Goal: Information Seeking & Learning: Check status

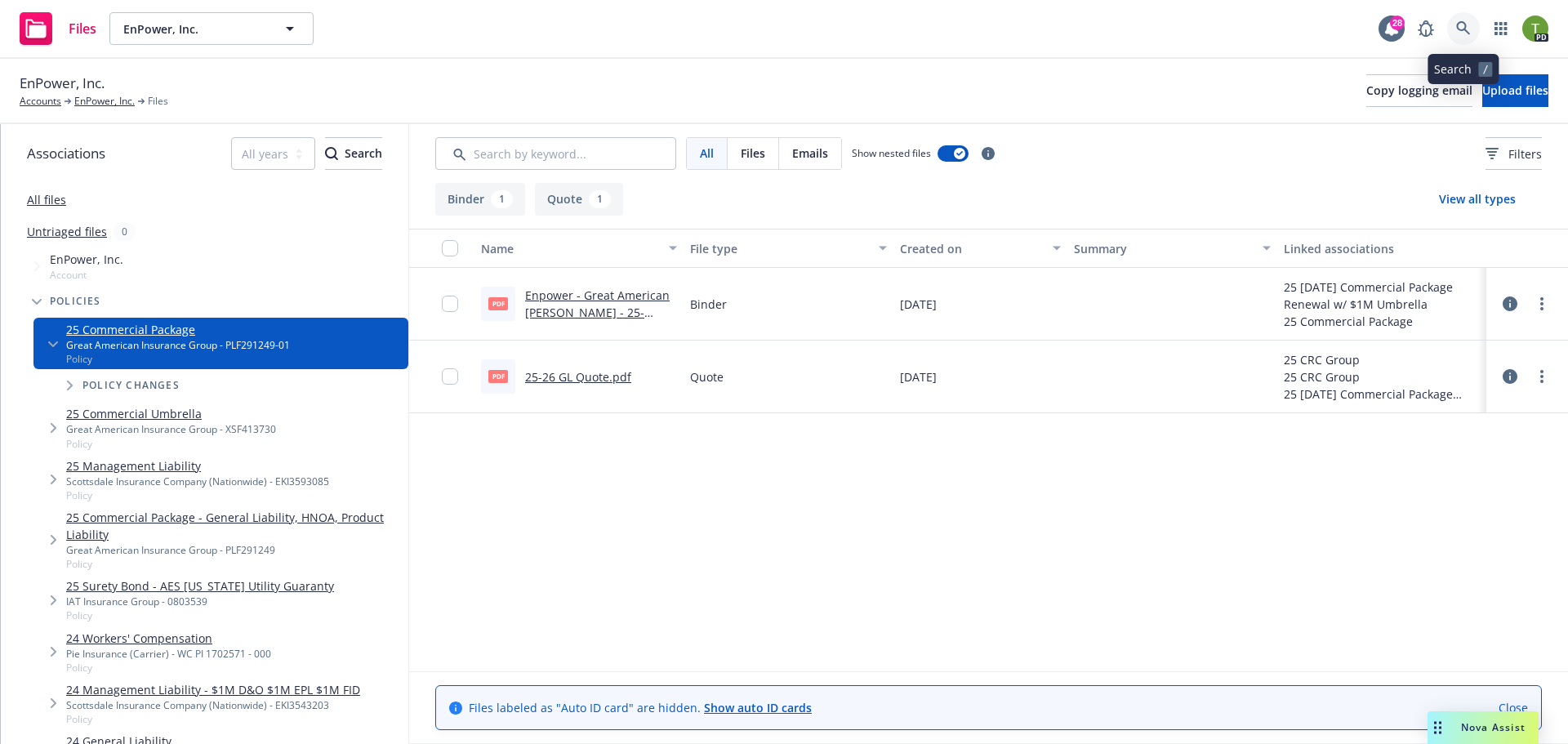
click at [1464, 38] on link at bounding box center [1463, 28] width 32 height 32
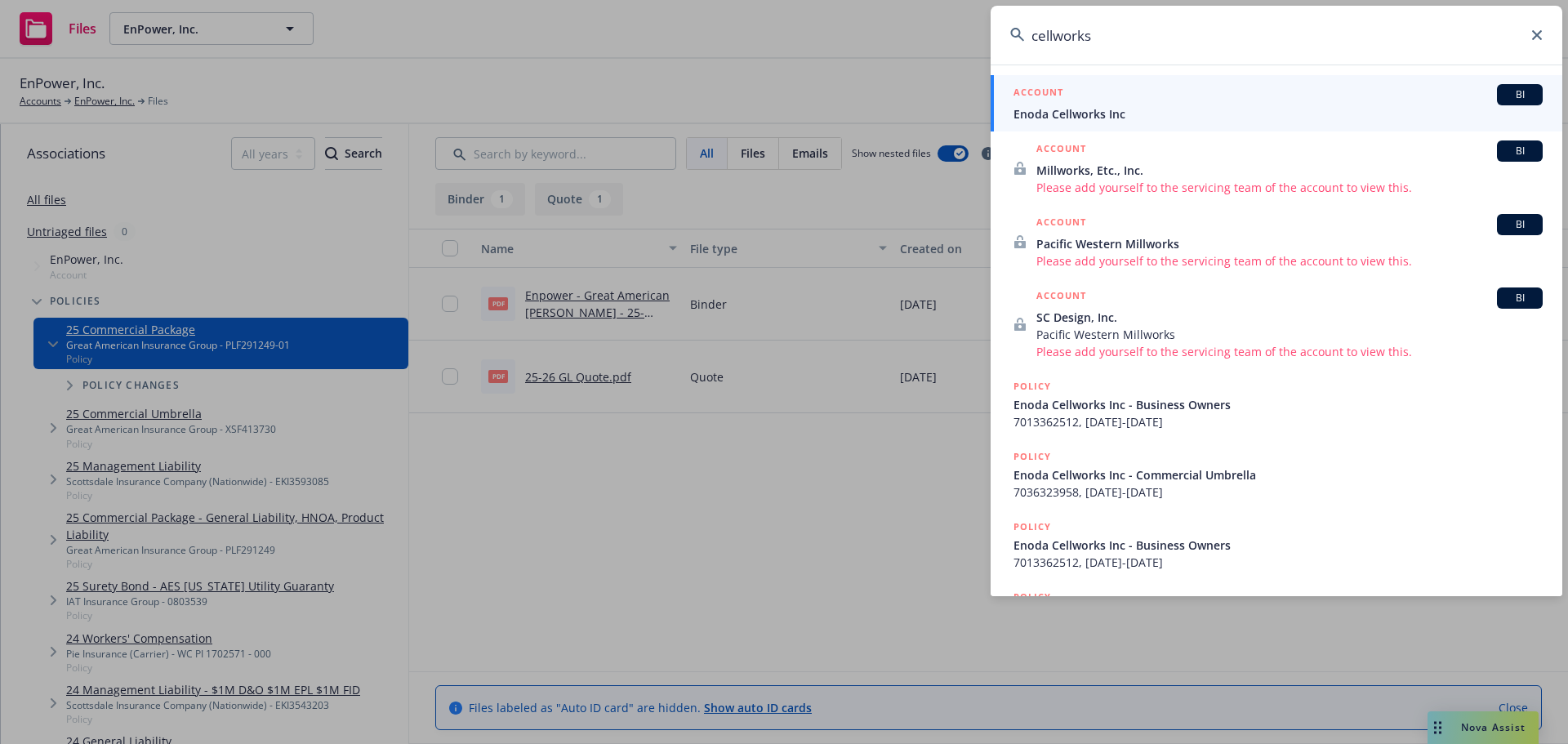
type input "cellworks"
click at [1051, 120] on span "Enoda Cellworks Inc" at bounding box center [1278, 114] width 529 height 17
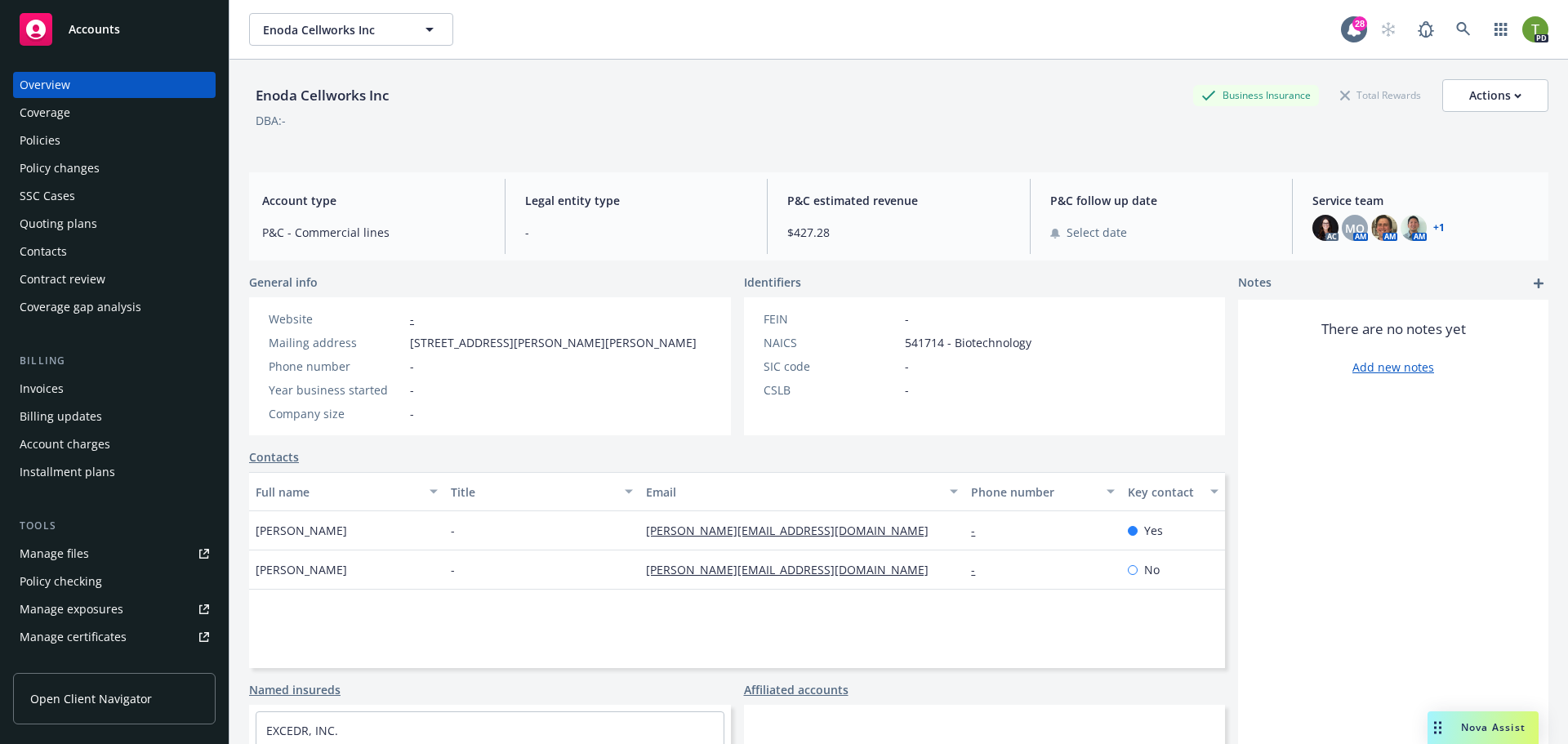
click at [59, 177] on div "Policy changes" at bounding box center [59, 168] width 80 height 26
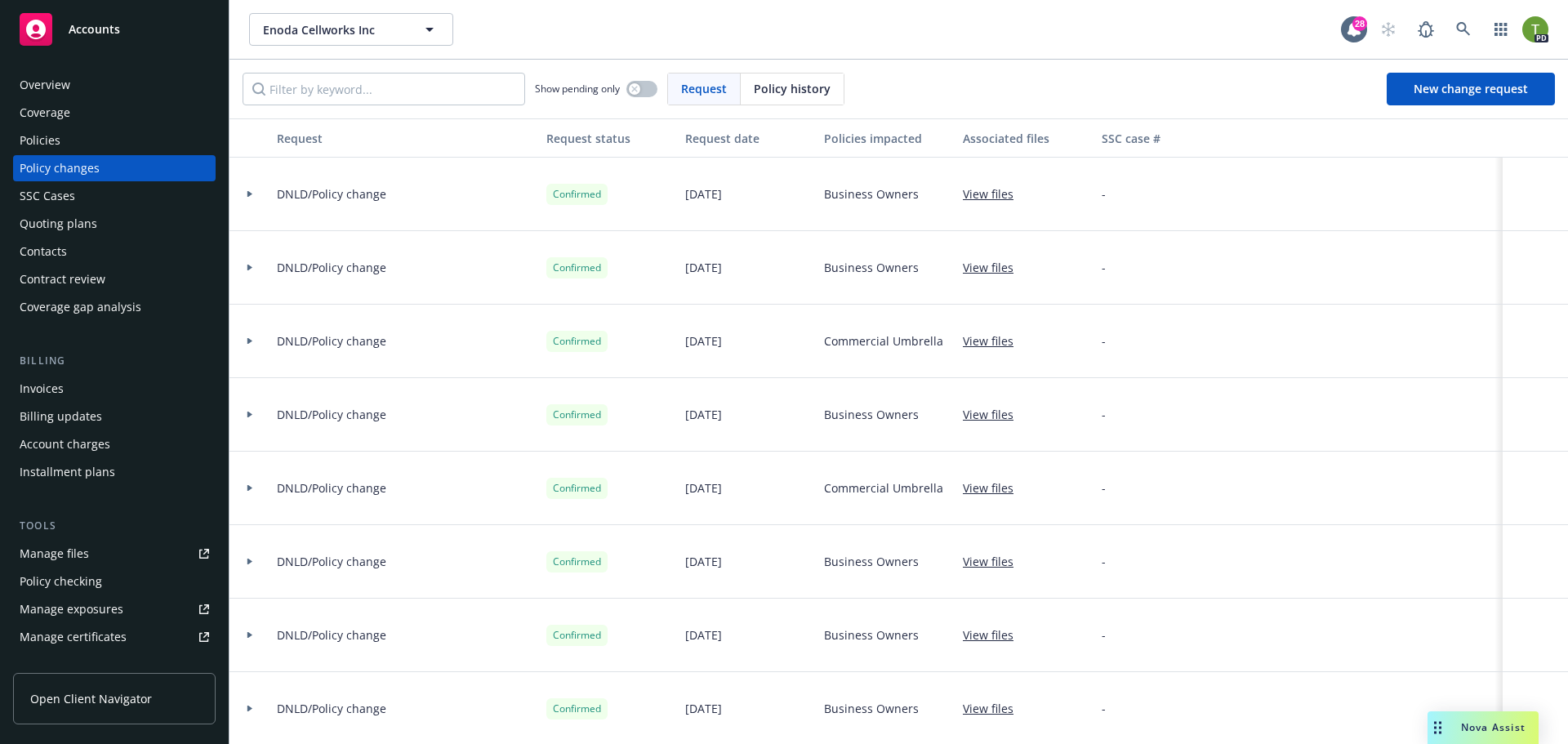
click at [96, 187] on div "SSC Cases" at bounding box center [114, 196] width 189 height 26
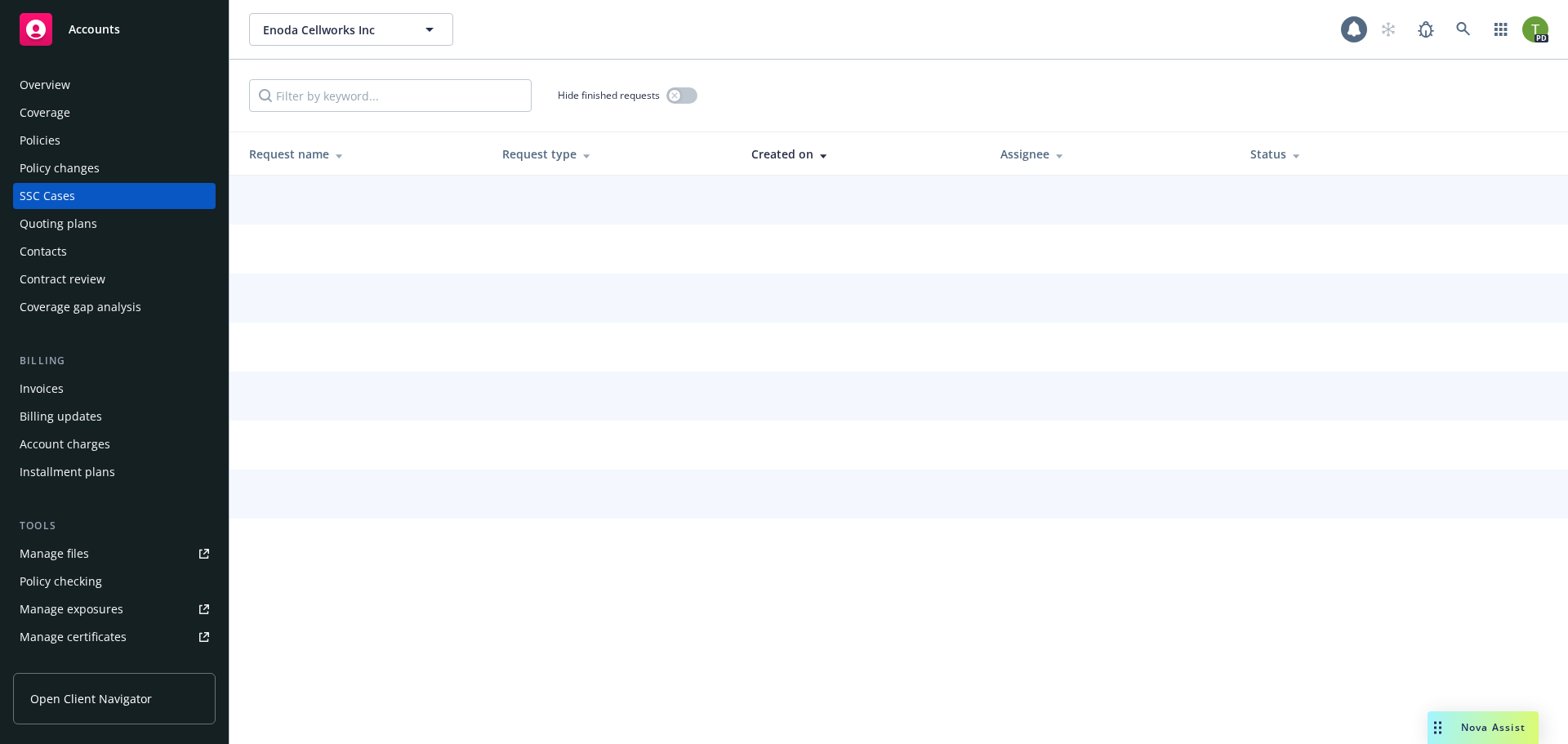
click at [73, 136] on div "Policies" at bounding box center [114, 140] width 189 height 26
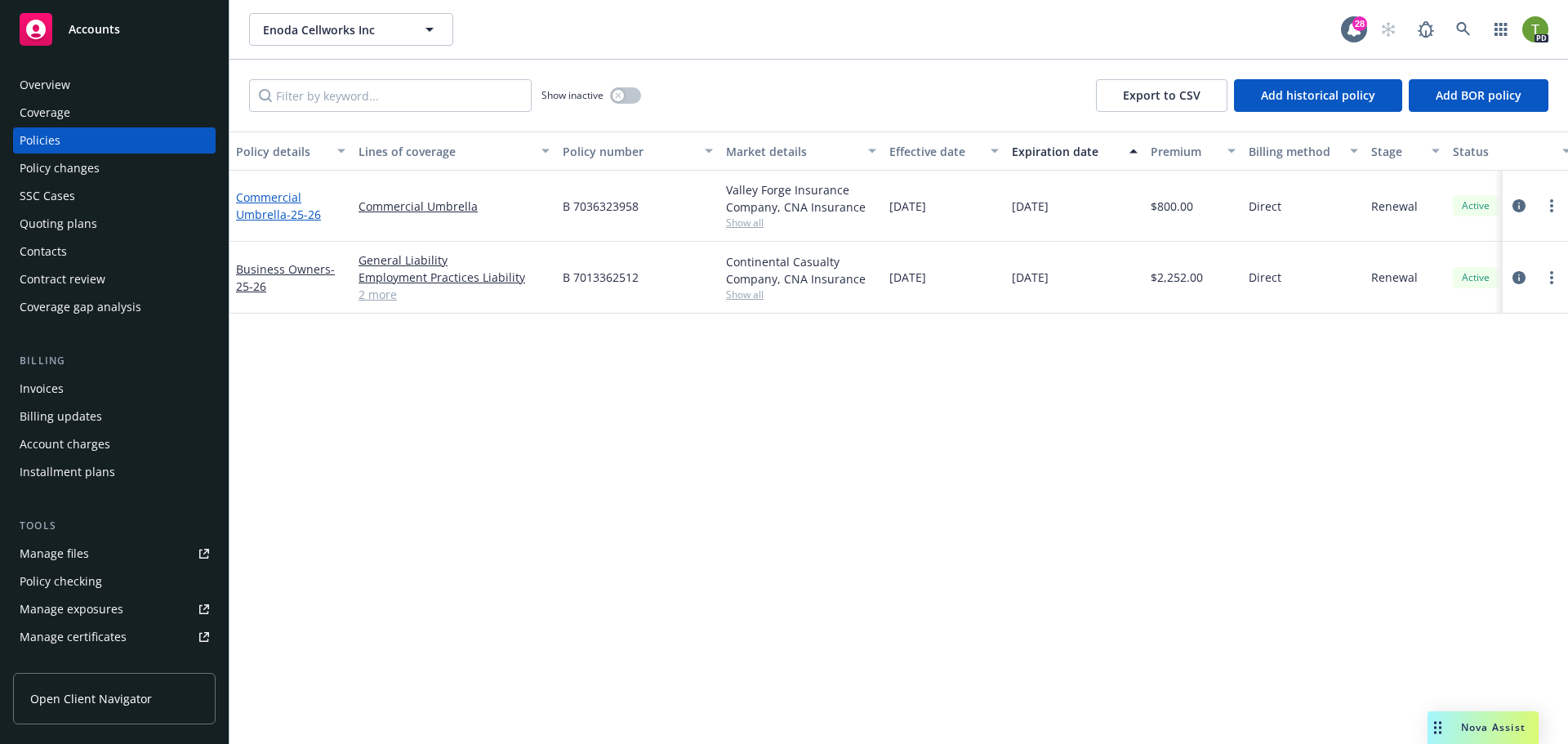
click at [300, 213] on span "- 25-26" at bounding box center [304, 214] width 34 height 15
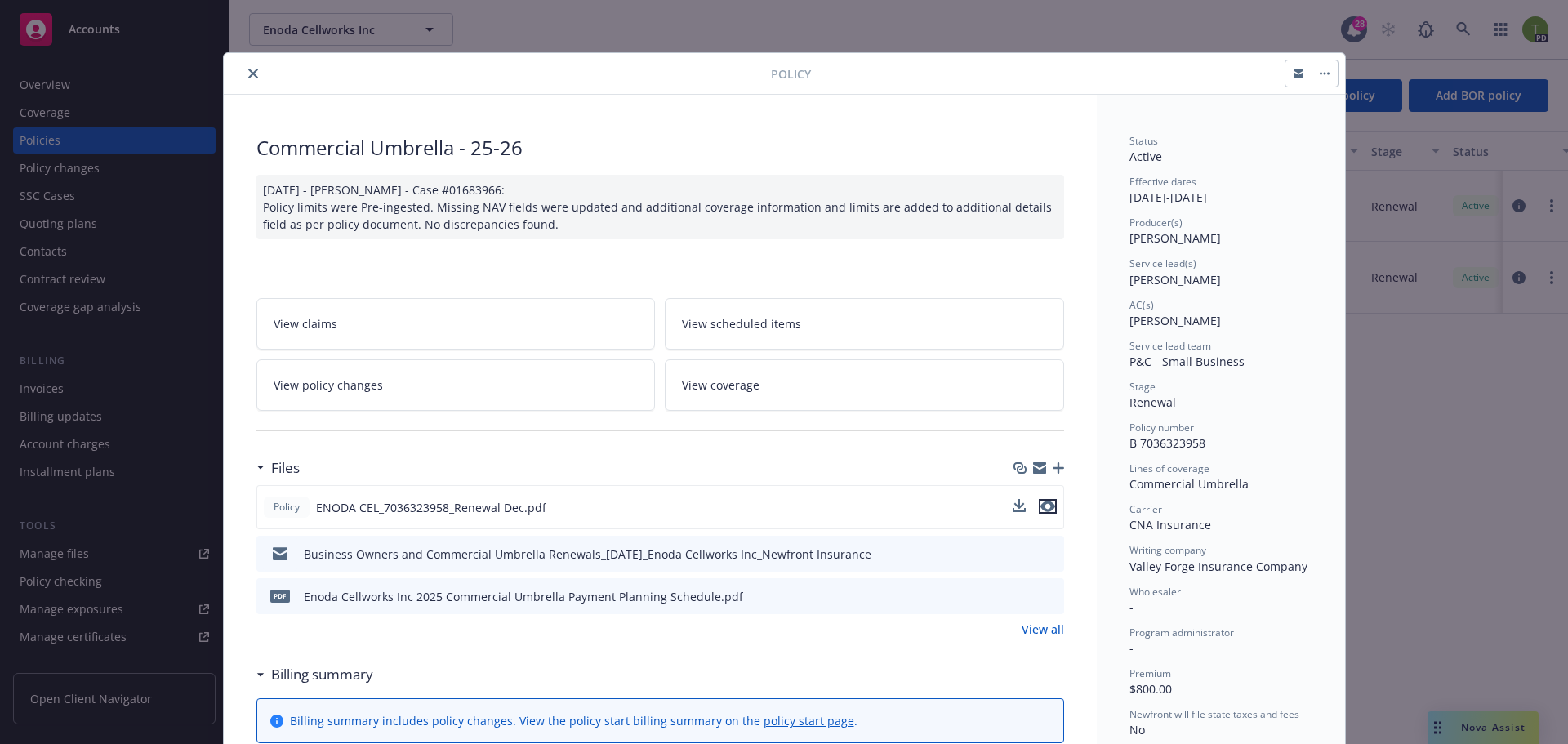
click at [1040, 506] on icon "preview file" at bounding box center [1047, 506] width 14 height 11
click at [249, 67] on button "close" at bounding box center [253, 73] width 20 height 20
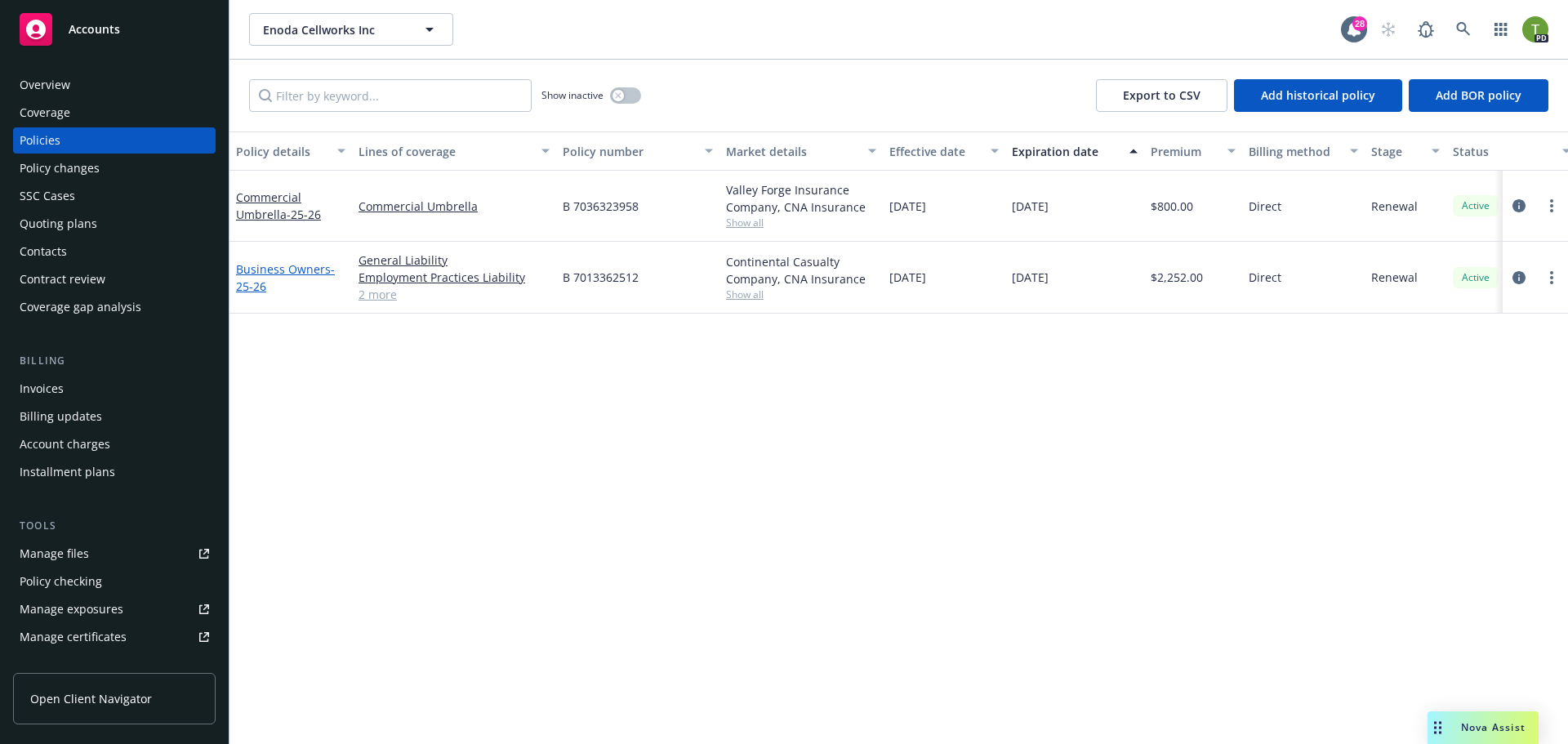
click at [292, 269] on link "Business Owners - 25-26" at bounding box center [285, 277] width 98 height 32
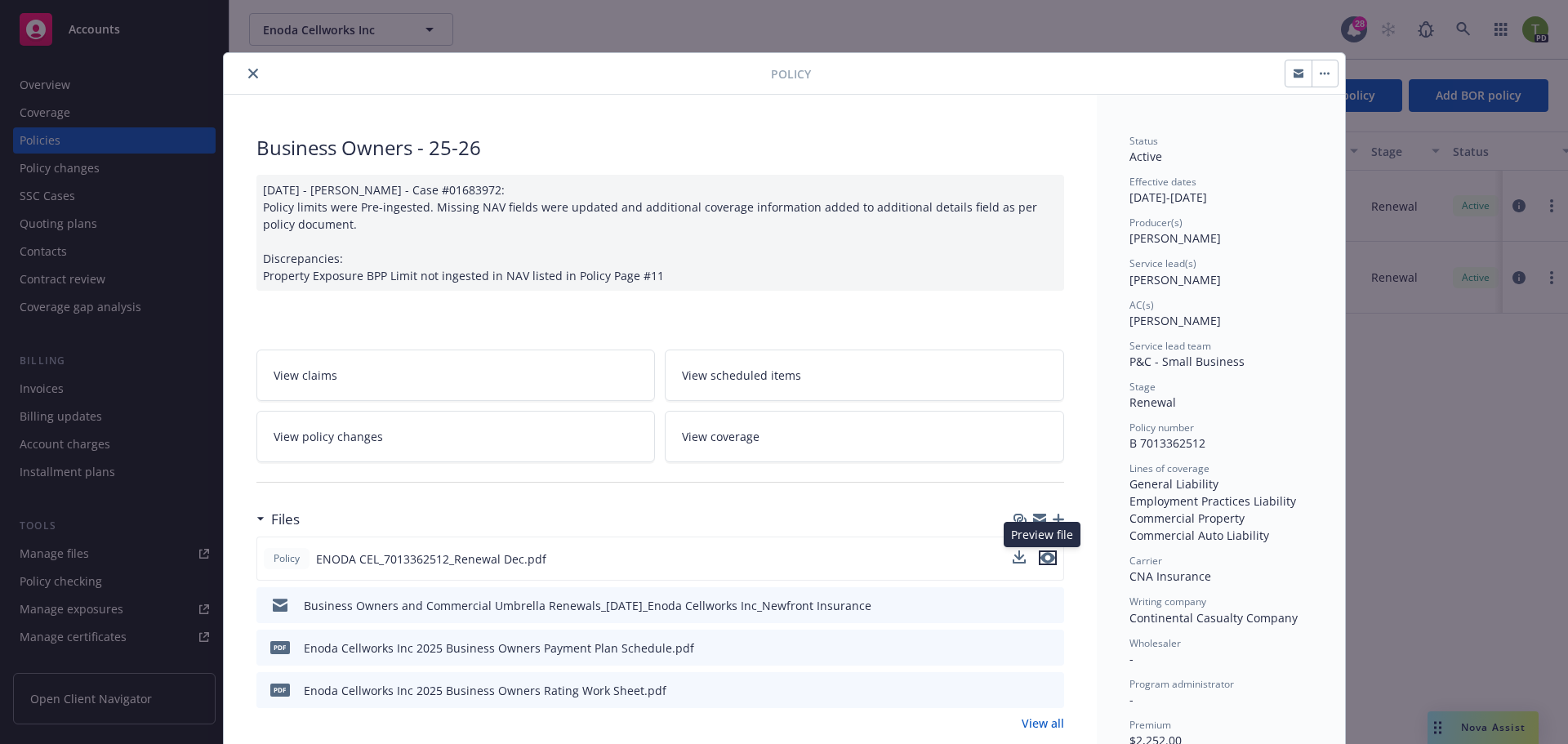
click at [1040, 559] on icon "preview file" at bounding box center [1047, 557] width 14 height 11
click at [250, 65] on button "close" at bounding box center [253, 73] width 20 height 20
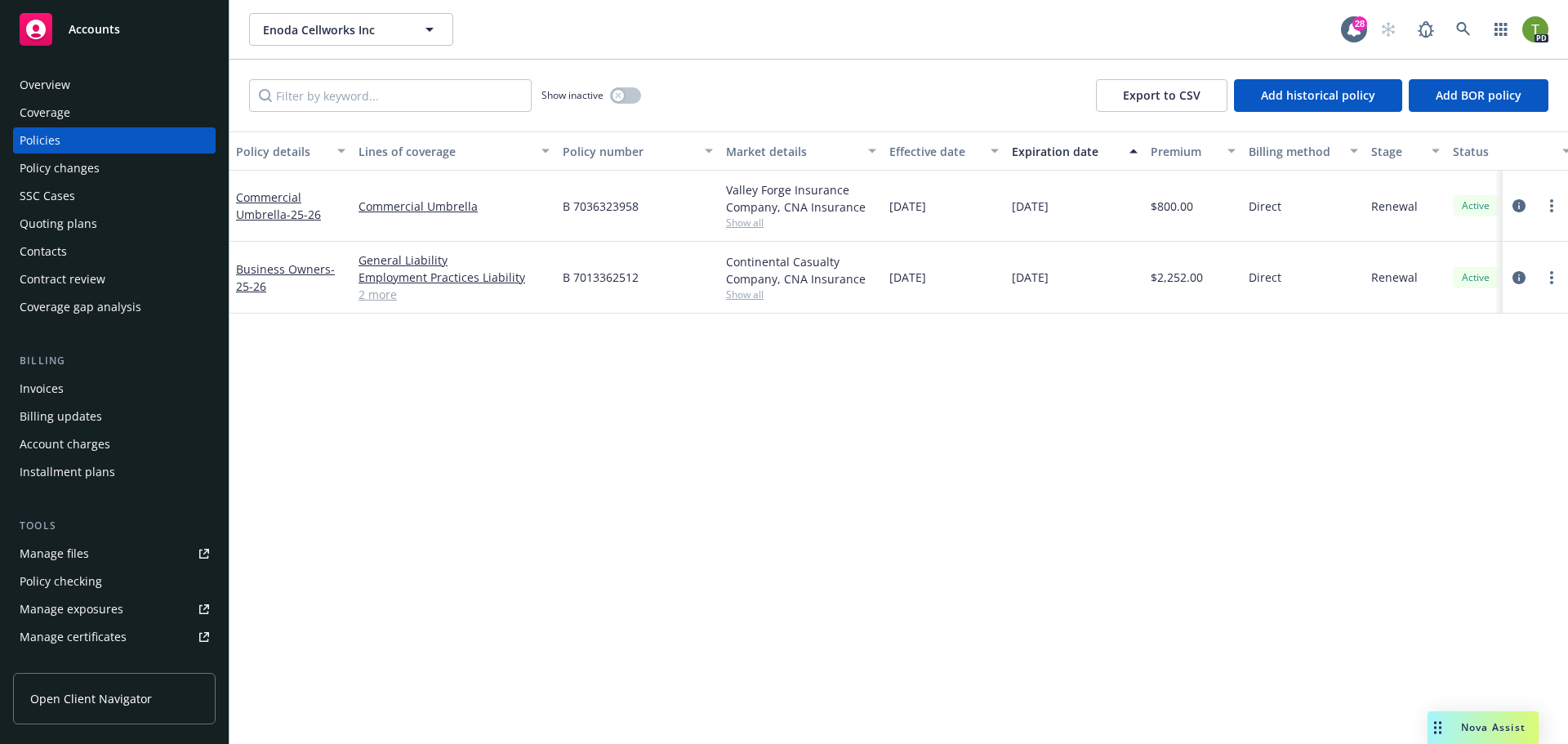
click at [105, 80] on div "Overview" at bounding box center [114, 85] width 189 height 26
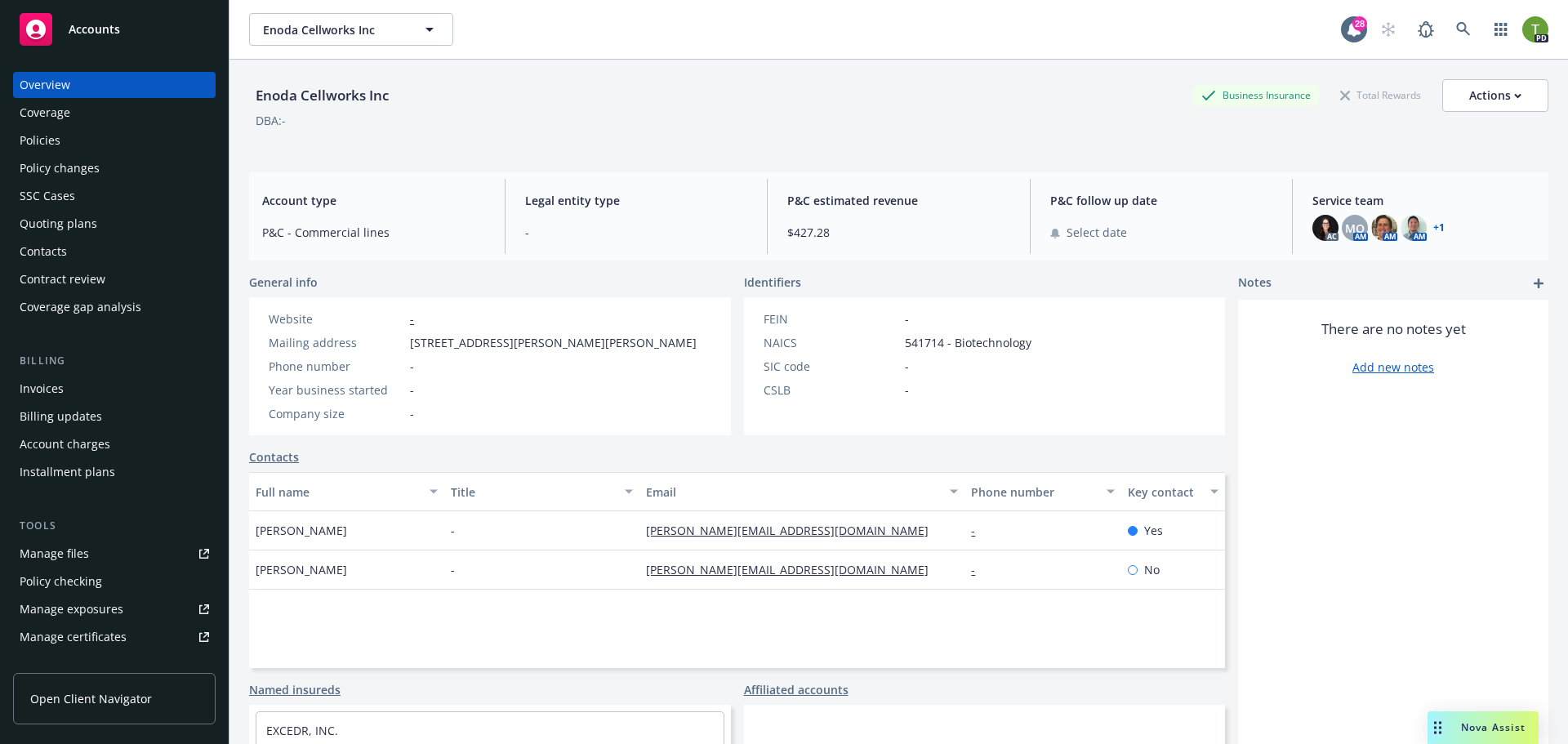
click at [1433, 226] on link "+ 1" at bounding box center [1438, 228] width 11 height 10
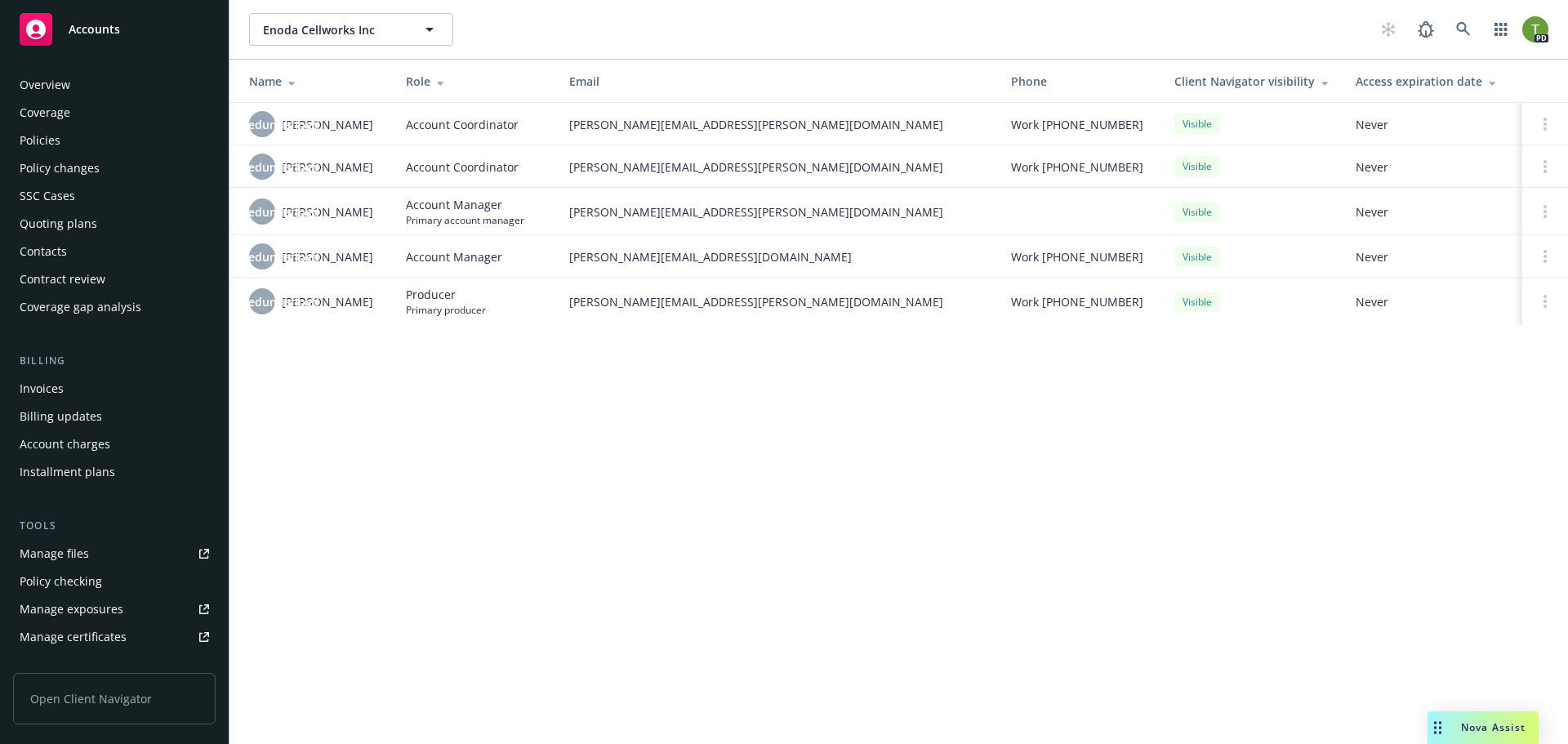
scroll to position [320, 0]
